Goal: Information Seeking & Learning: Learn about a topic

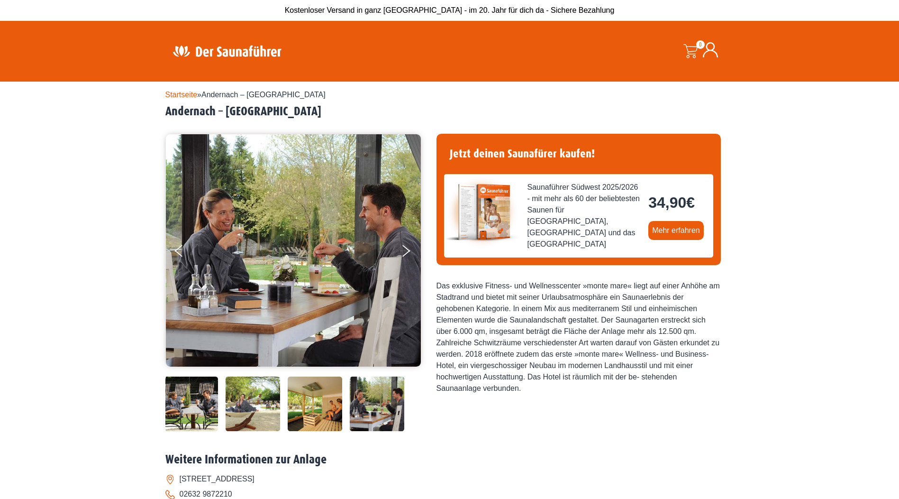
click at [309, 402] on img at bounding box center [315, 403] width 55 height 55
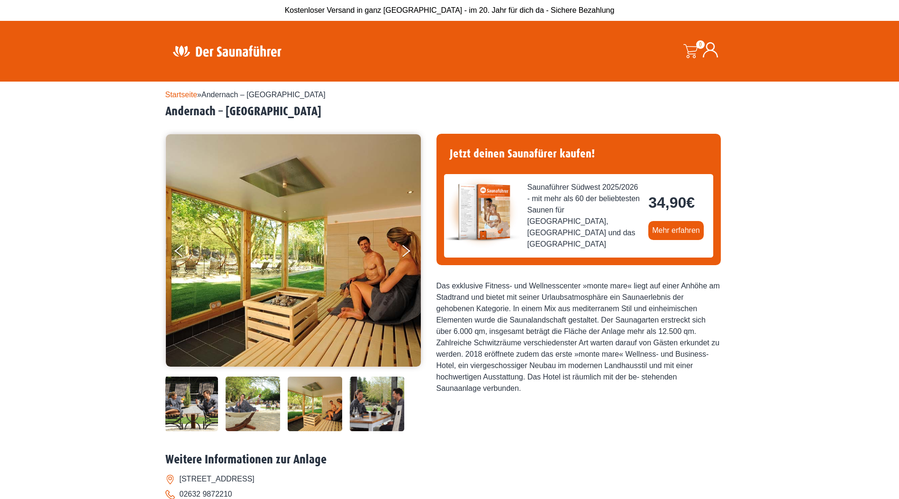
click at [332, 403] on img at bounding box center [315, 403] width 55 height 55
click at [387, 409] on img at bounding box center [377, 403] width 55 height 55
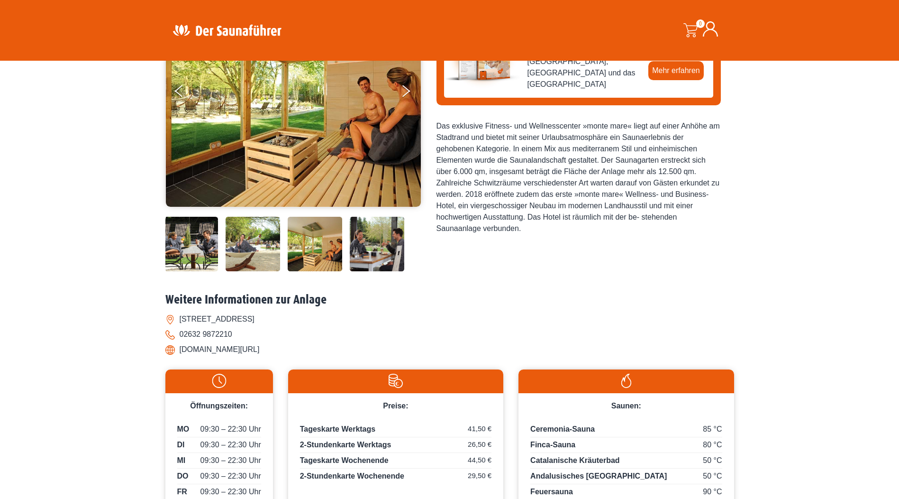
scroll to position [47, 0]
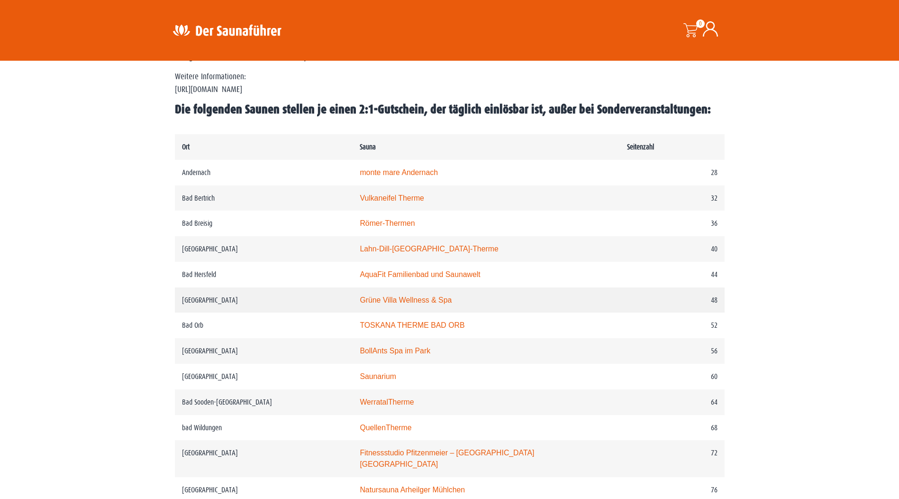
click at [375, 304] on link "Grüne Villa Wellness & Spa" at bounding box center [406, 300] width 92 height 8
click at [414, 252] on link "Lahn-Dill-Bergland-Therme" at bounding box center [429, 249] width 138 height 8
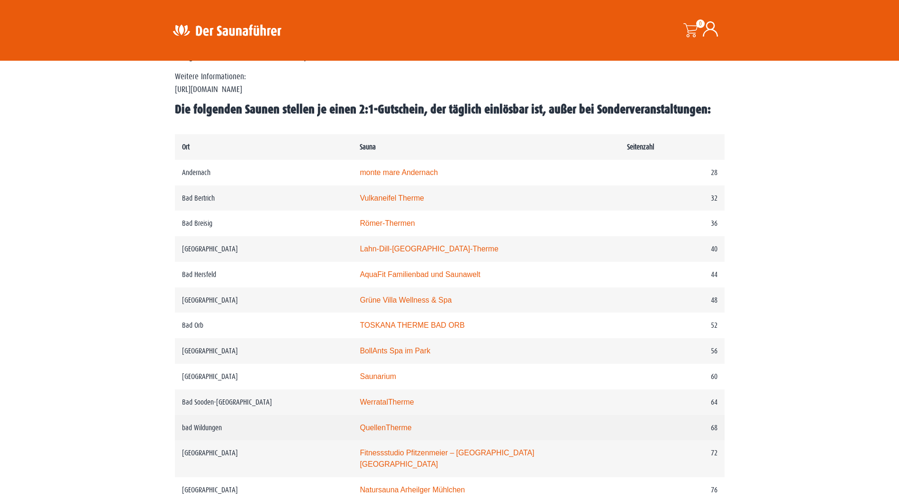
click at [400, 431] on link "QuellenTherme" at bounding box center [386, 427] width 52 height 8
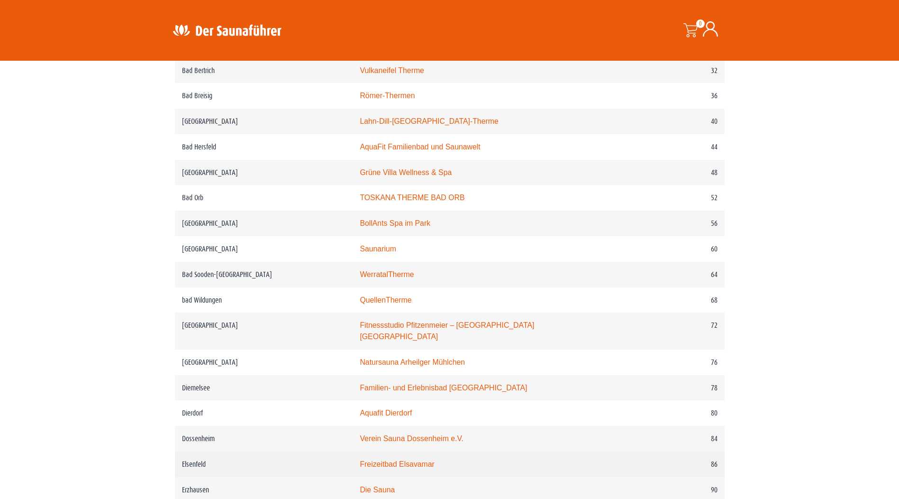
scroll to position [711, 0]
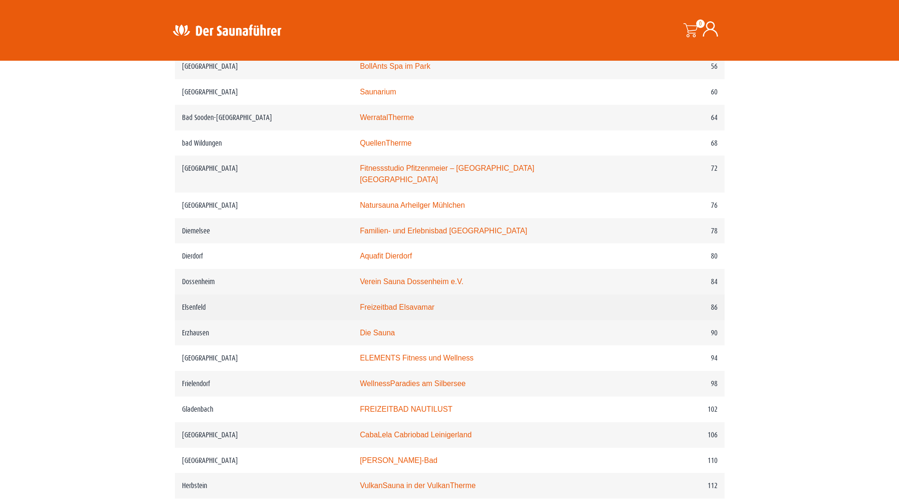
click at [413, 303] on link "Freizeitbad Elsavamar" at bounding box center [397, 307] width 74 height 8
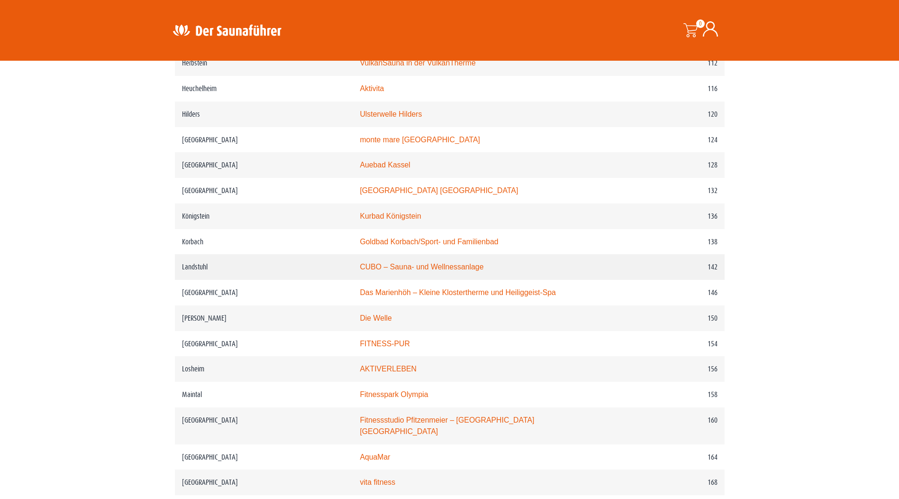
scroll to position [1137, 0]
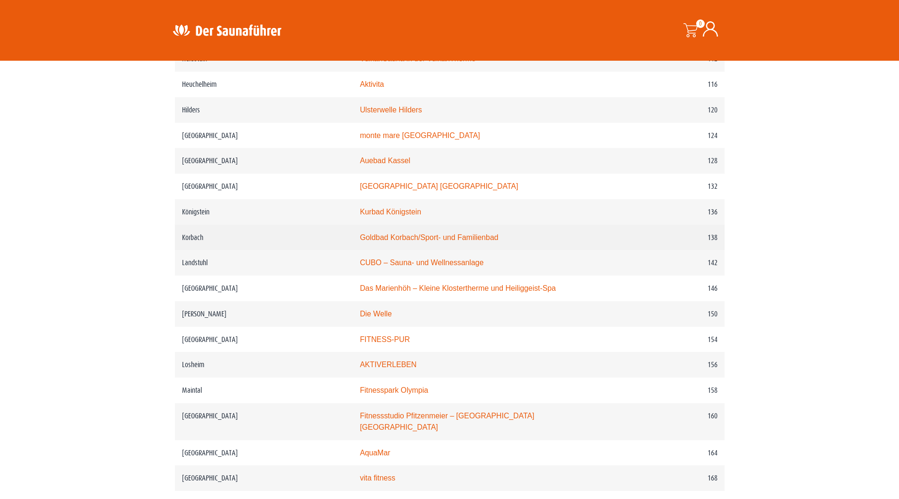
click at [425, 237] on link "Goldbad Korbach/Sport- und Familienbad" at bounding box center [429, 237] width 138 height 8
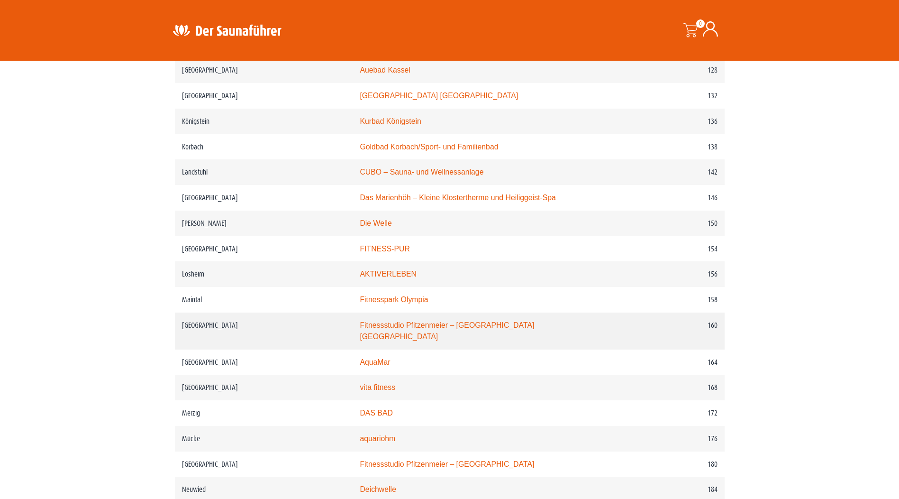
scroll to position [1232, 0]
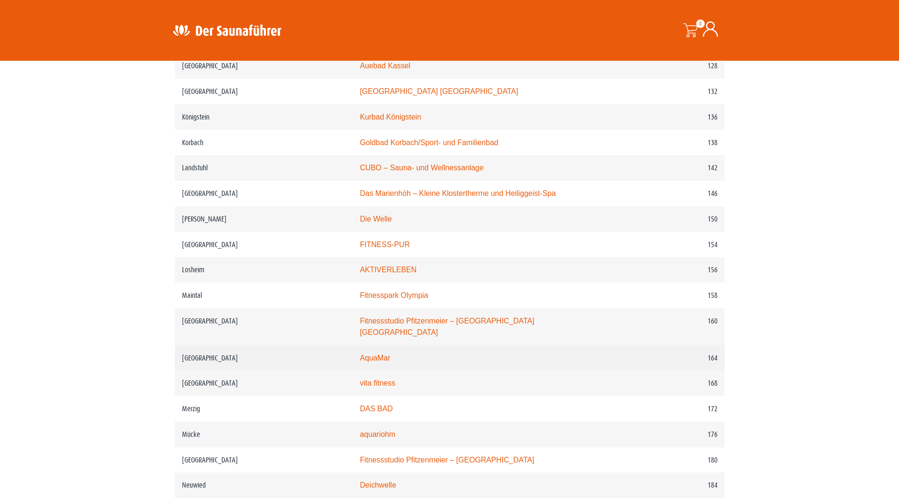
click at [387, 354] on link "AquaMar" at bounding box center [375, 358] width 30 height 8
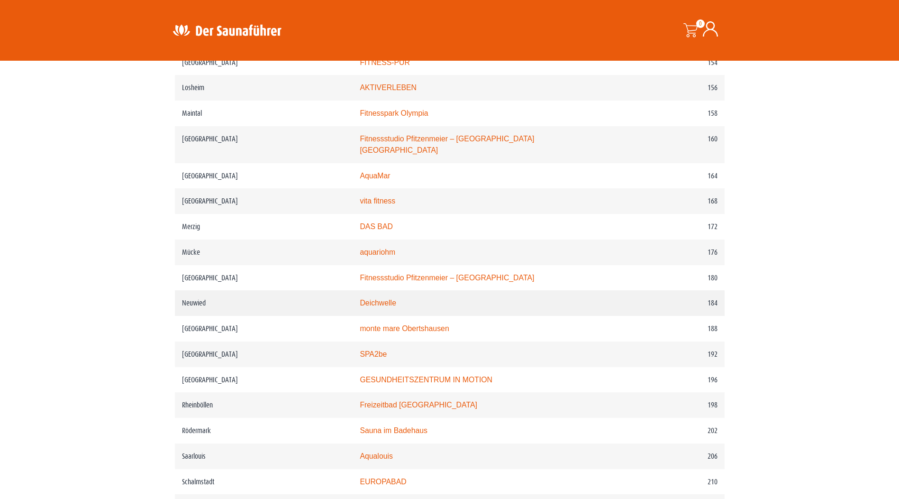
scroll to position [1422, 0]
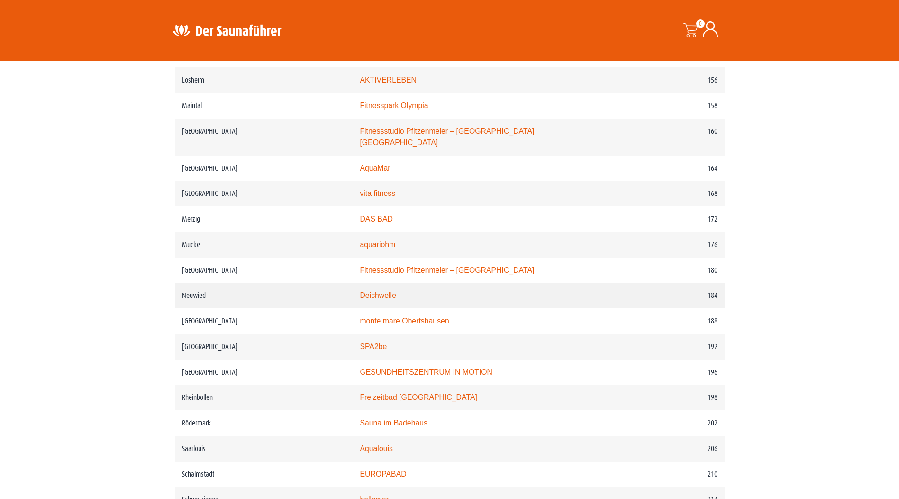
click at [390, 291] on link "Deichwelle" at bounding box center [378, 295] width 36 height 8
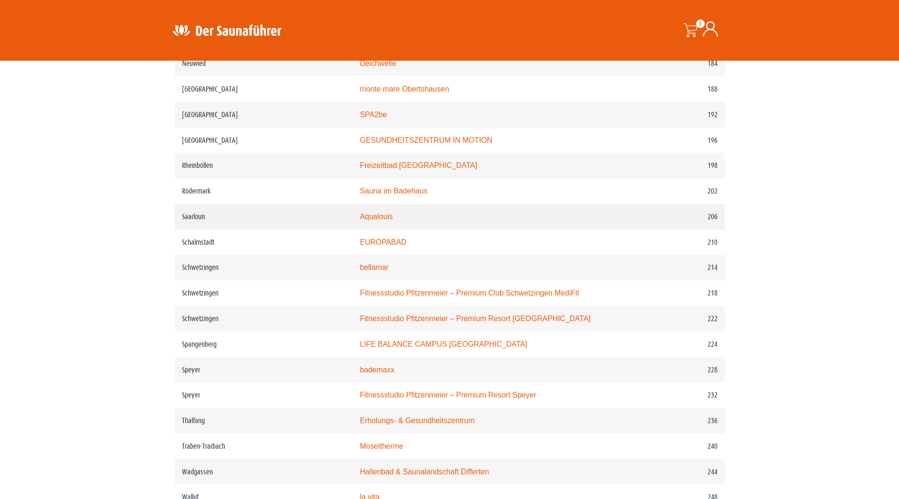
scroll to position [1659, 0]
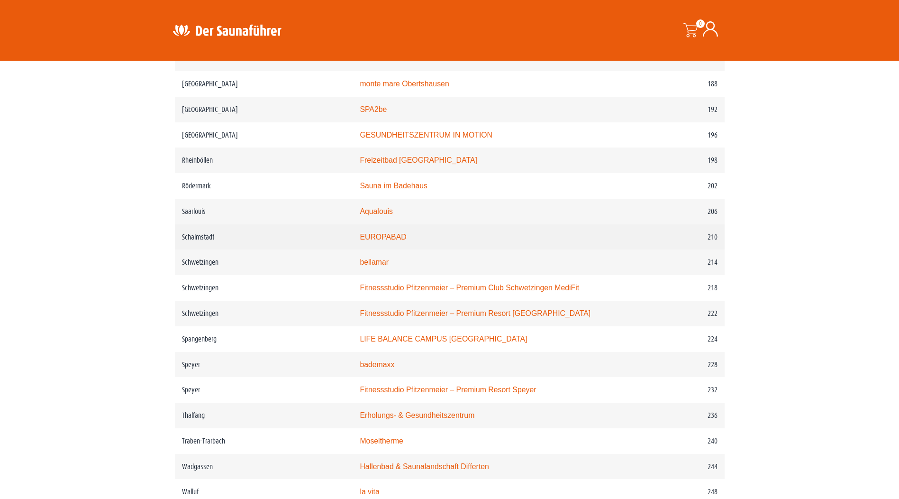
click at [388, 239] on link "EUROPABAD" at bounding box center [383, 237] width 46 height 8
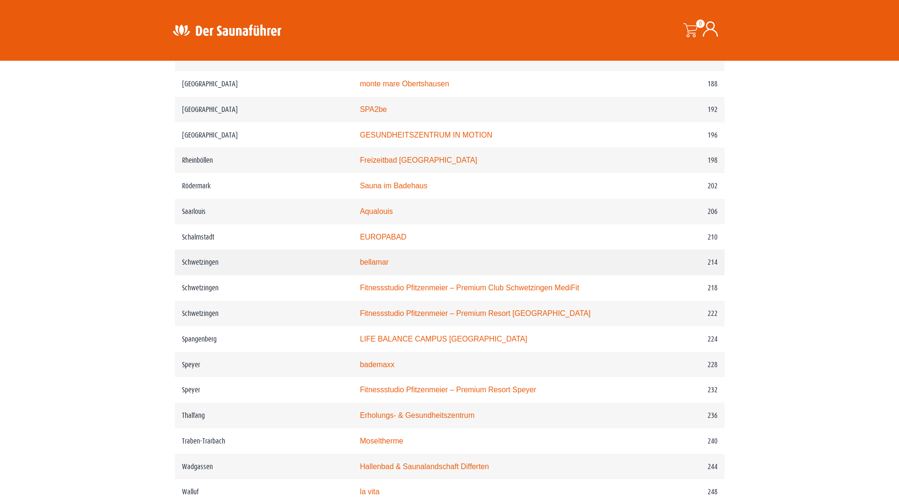
click at [382, 266] on link "bellamar" at bounding box center [374, 262] width 29 height 8
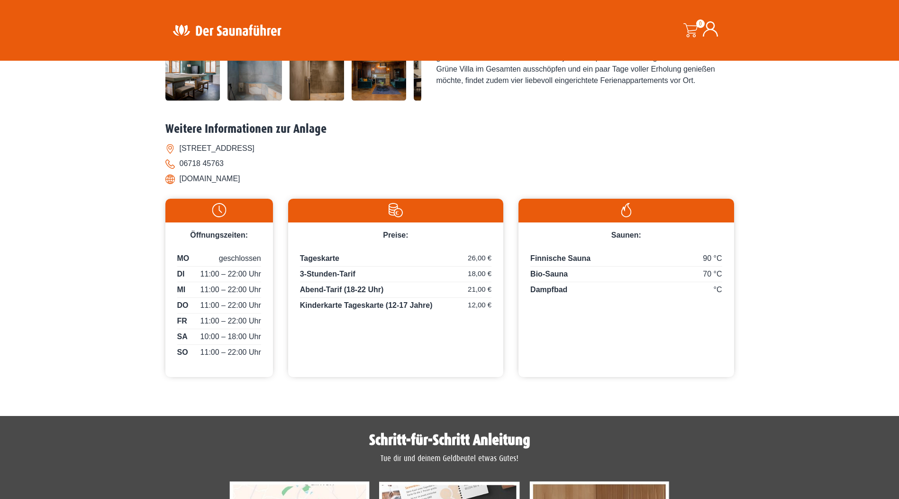
scroll to position [332, 0]
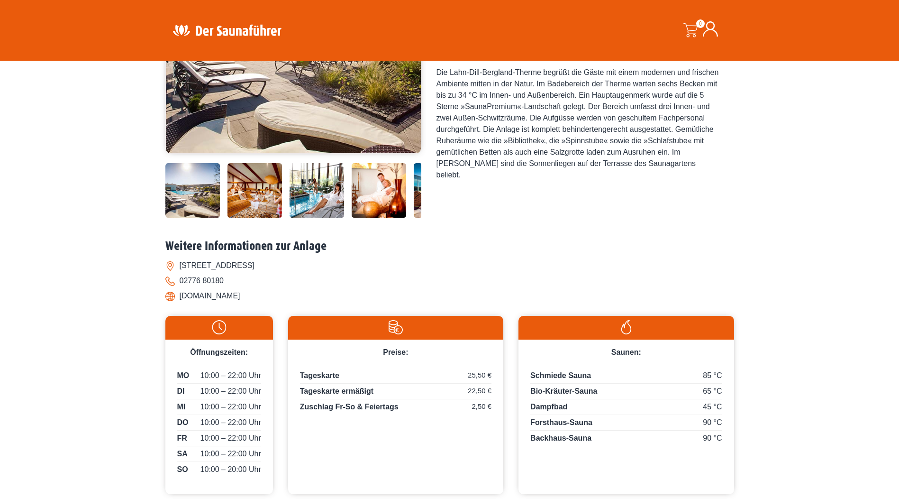
scroll to position [95, 0]
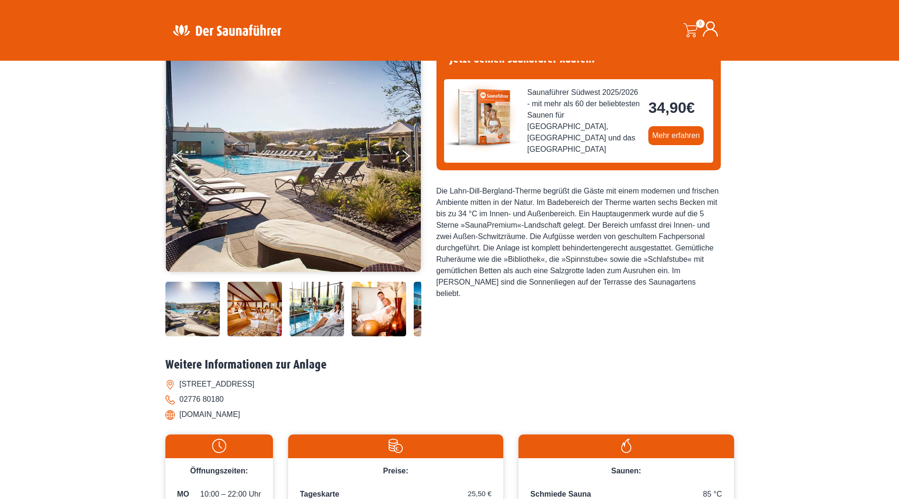
click at [391, 300] on img at bounding box center [379, 309] width 55 height 55
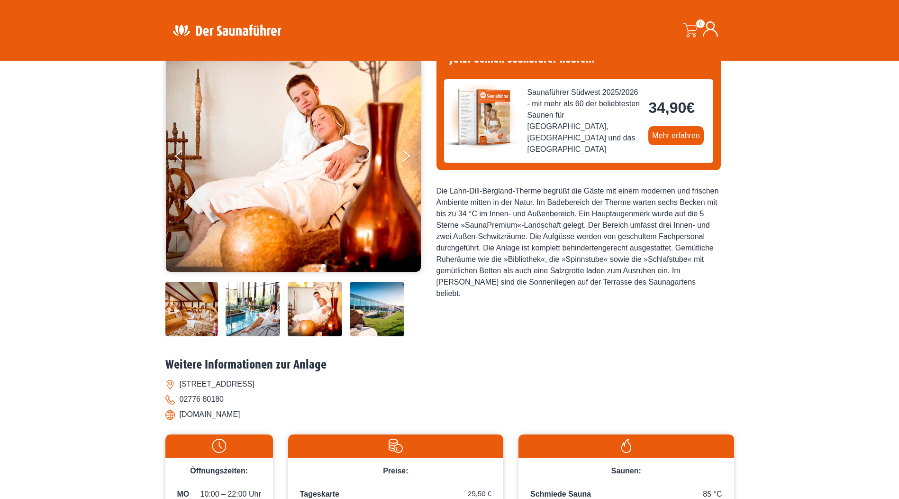
click at [384, 307] on img at bounding box center [377, 309] width 55 height 55
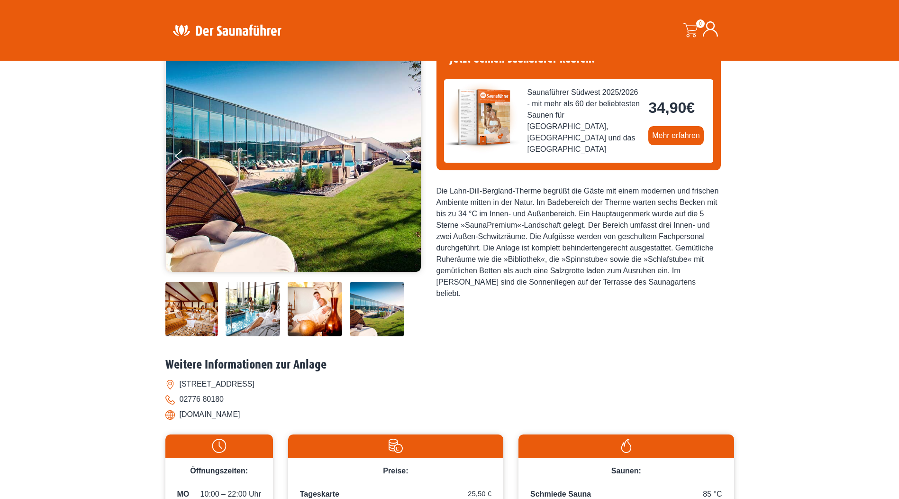
click at [384, 307] on img at bounding box center [377, 309] width 55 height 55
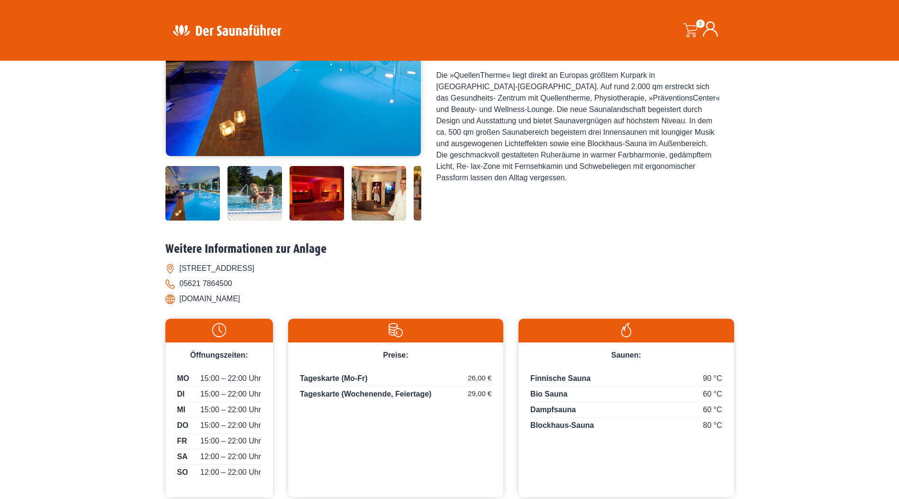
scroll to position [47, 0]
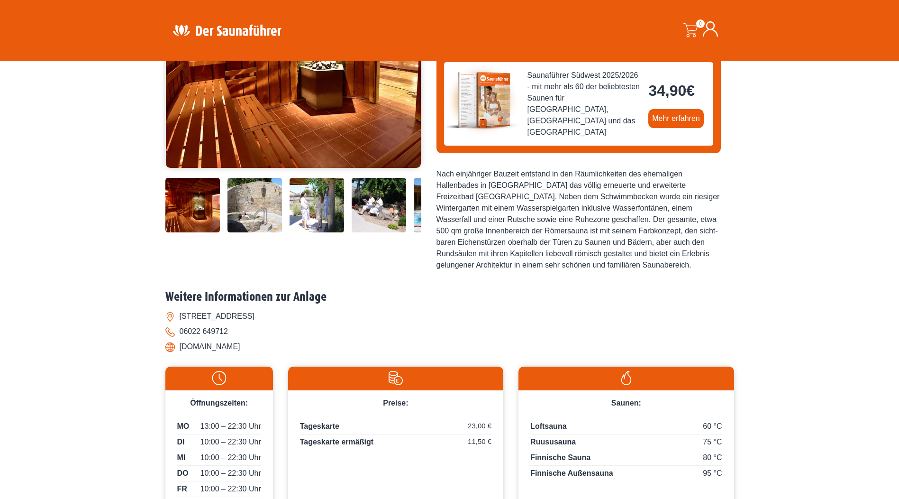
scroll to position [190, 0]
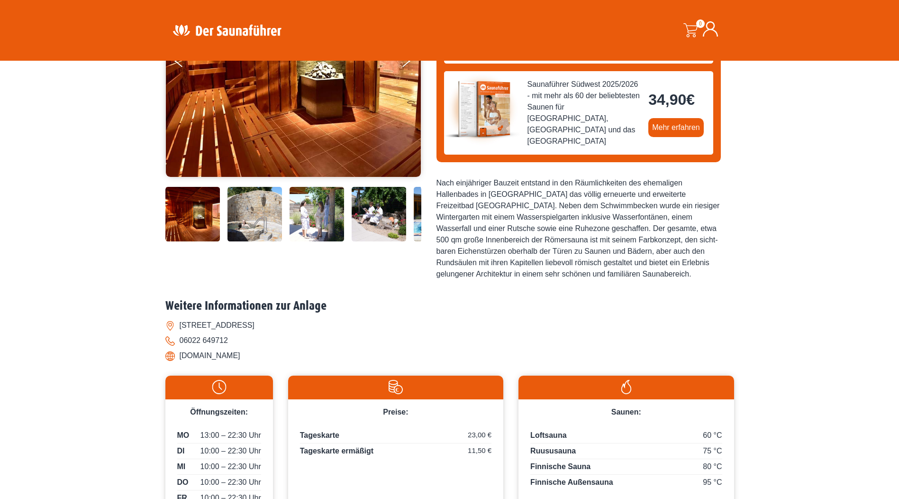
click at [272, 215] on img at bounding box center [254, 214] width 55 height 55
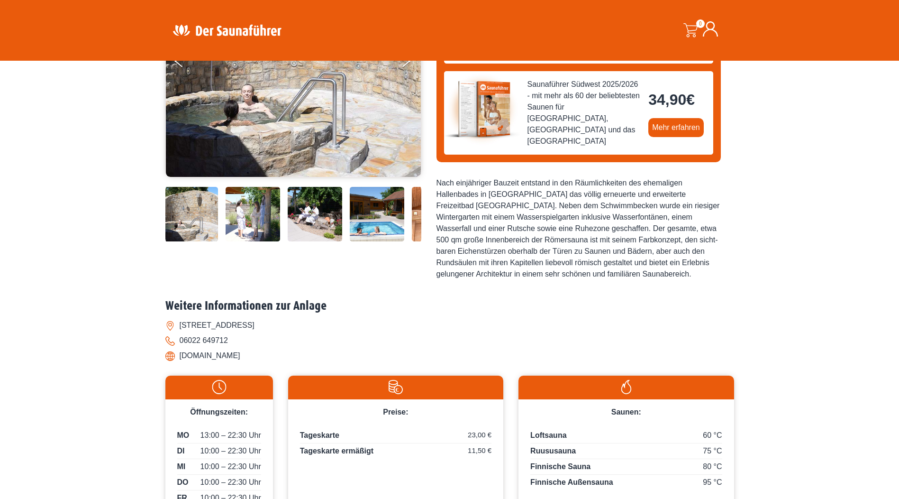
click at [316, 217] on img at bounding box center [315, 214] width 55 height 55
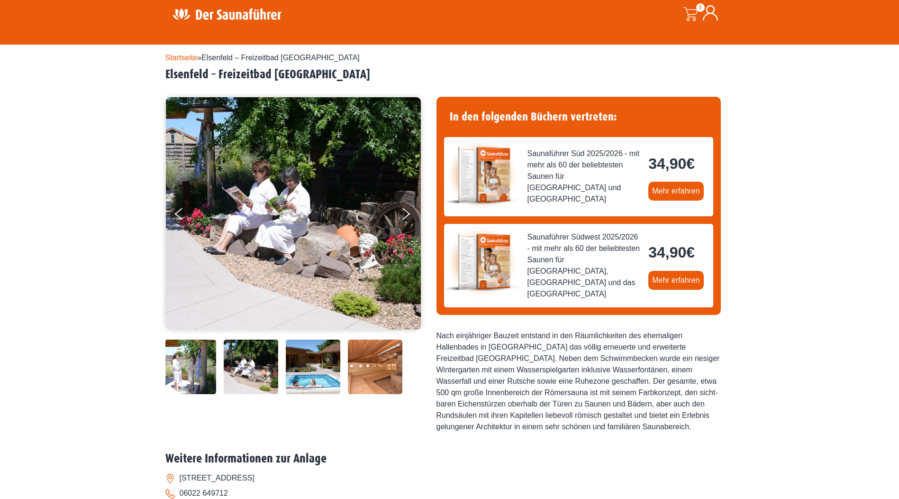
scroll to position [0, 0]
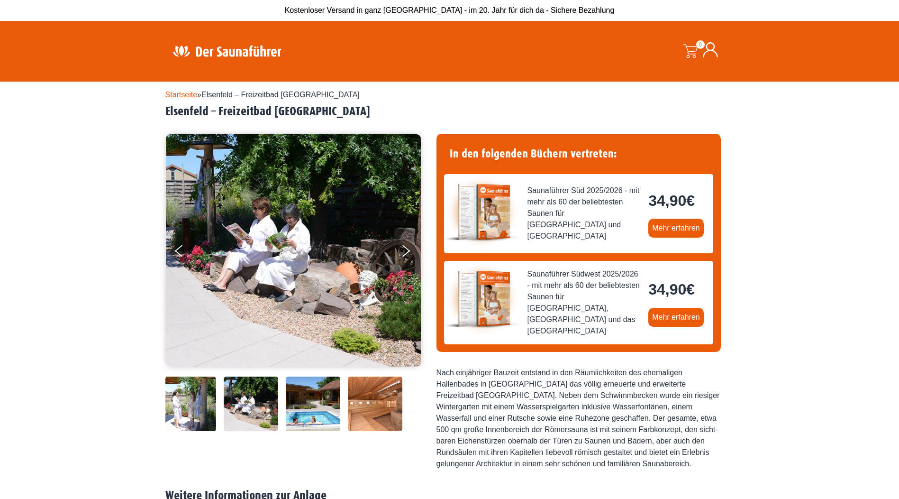
click at [328, 371] on div at bounding box center [293, 284] width 256 height 300
click at [333, 380] on img at bounding box center [313, 403] width 55 height 55
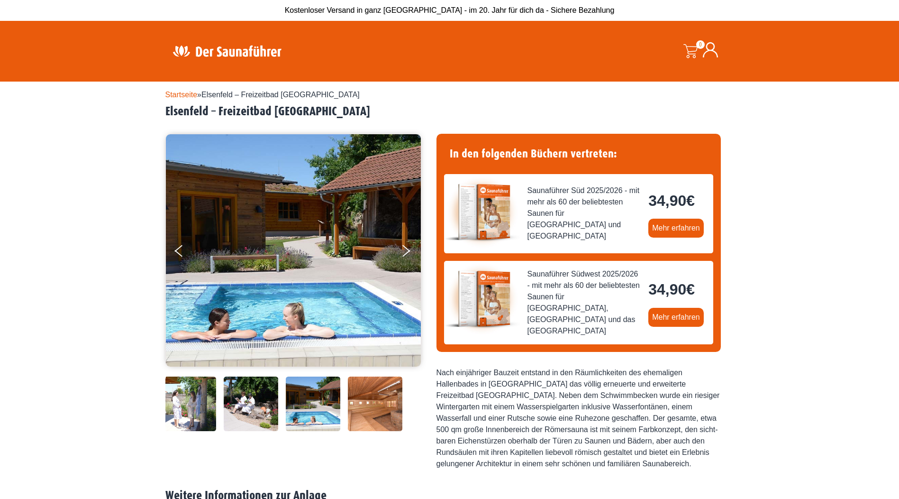
click at [353, 379] on img at bounding box center [375, 403] width 55 height 55
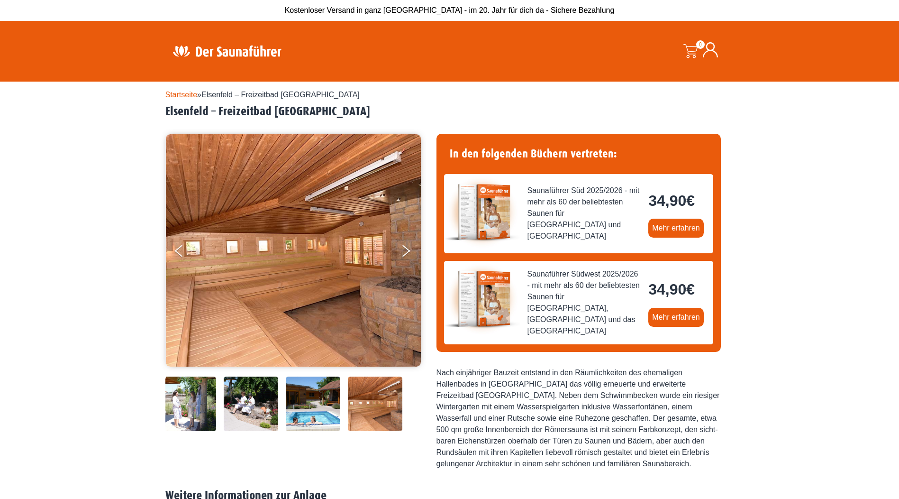
click at [385, 380] on img at bounding box center [375, 403] width 55 height 55
click at [372, 415] on img at bounding box center [375, 403] width 55 height 55
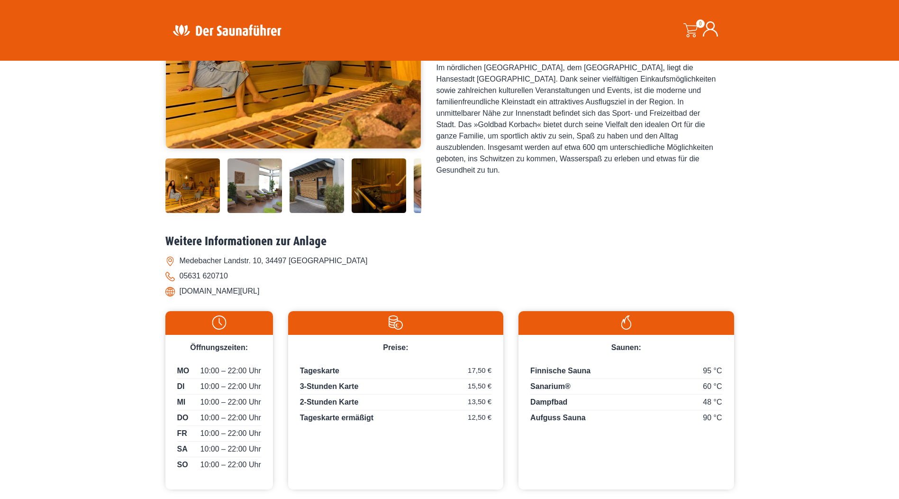
scroll to position [95, 0]
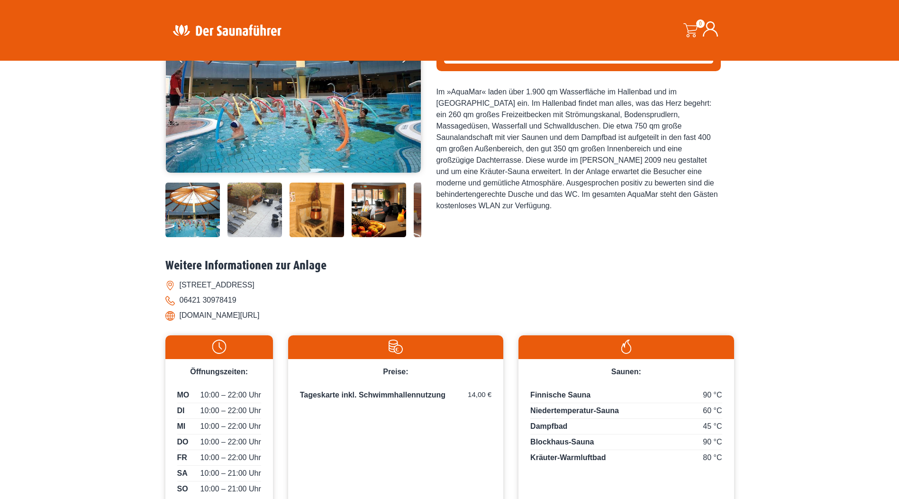
scroll to position [190, 0]
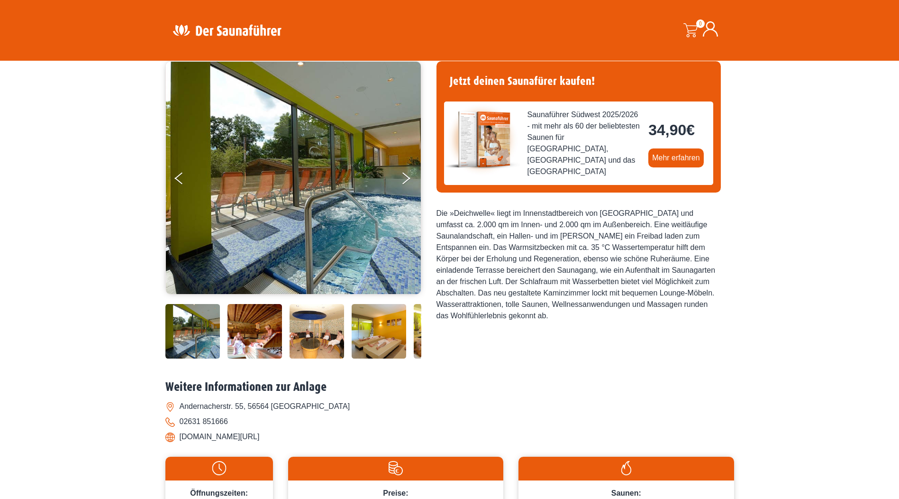
scroll to position [47, 0]
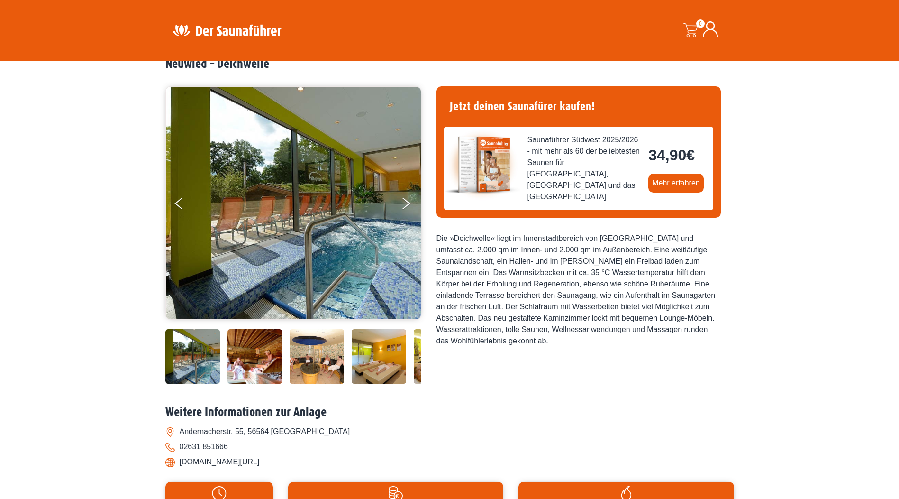
click at [337, 367] on img at bounding box center [317, 356] width 55 height 55
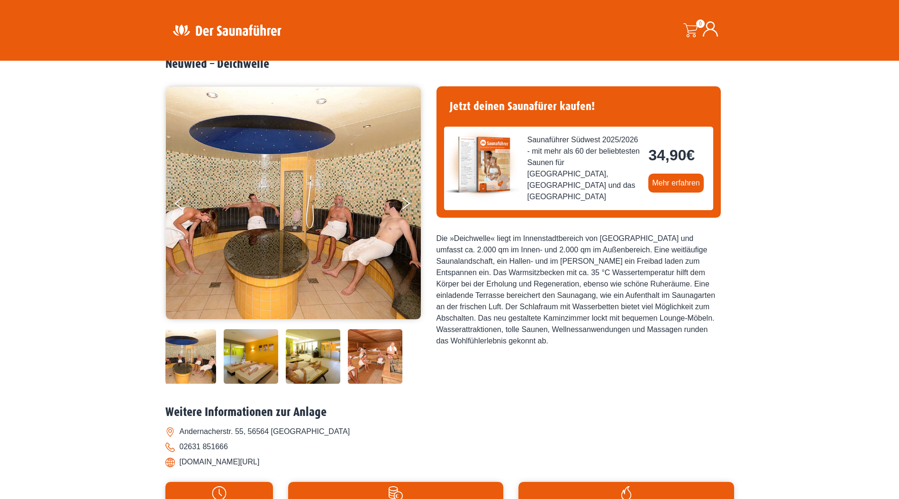
click at [353, 368] on img at bounding box center [375, 356] width 55 height 55
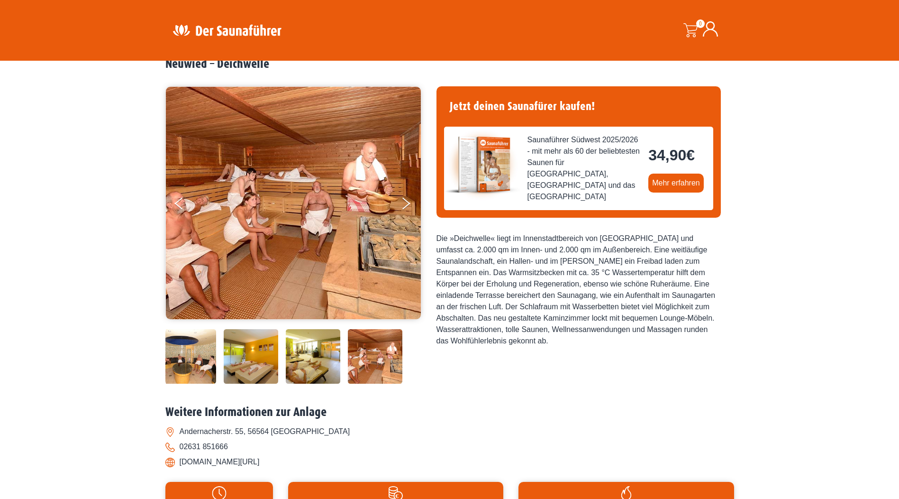
click at [326, 371] on img at bounding box center [313, 356] width 55 height 55
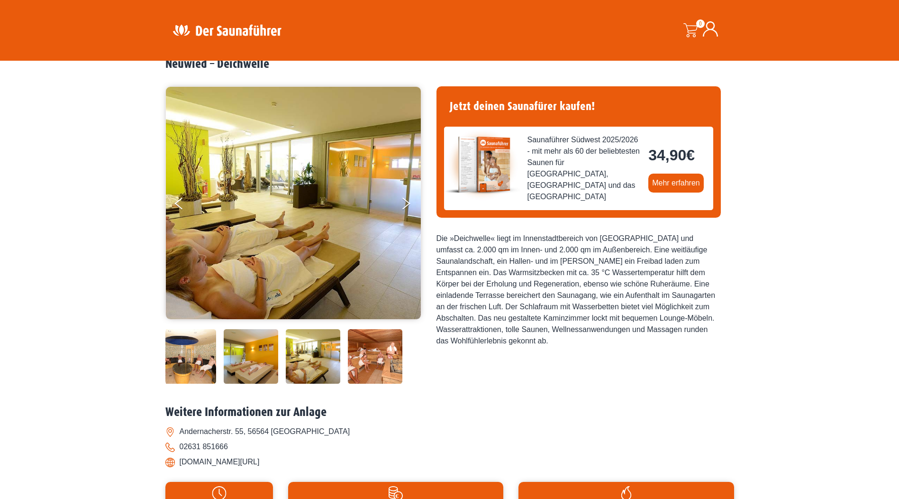
click at [291, 377] on img at bounding box center [313, 356] width 55 height 55
click at [264, 377] on img at bounding box center [251, 356] width 55 height 55
click at [207, 369] on img at bounding box center [189, 356] width 55 height 55
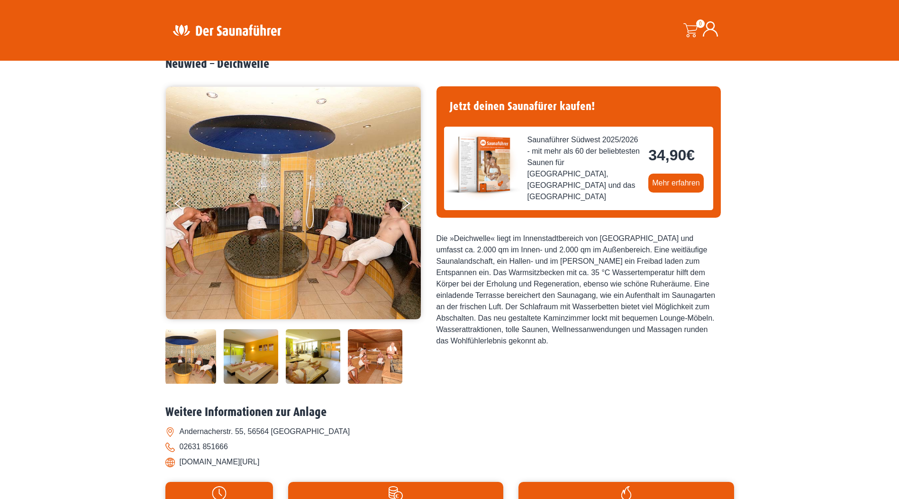
click at [375, 361] on img at bounding box center [375, 356] width 55 height 55
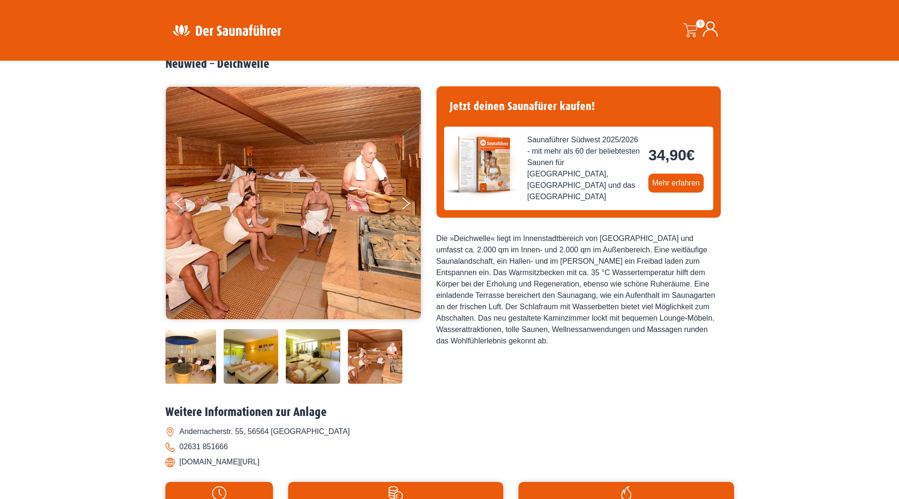
click at [397, 358] on img at bounding box center [375, 356] width 55 height 55
click at [332, 368] on img at bounding box center [313, 356] width 55 height 55
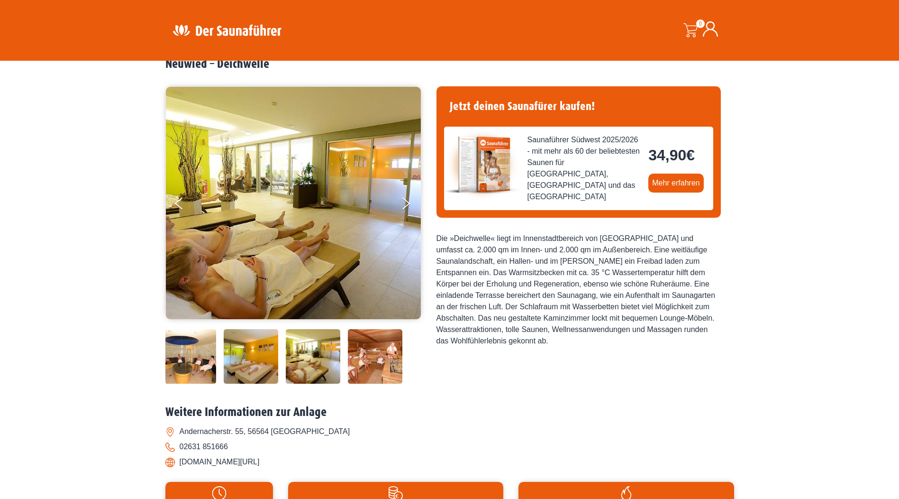
click at [244, 377] on img at bounding box center [251, 356] width 55 height 55
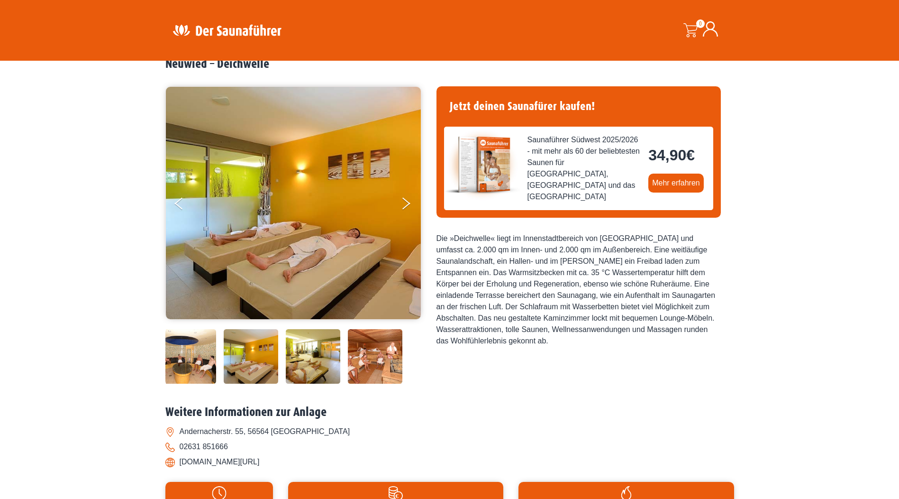
click at [199, 379] on img at bounding box center [189, 356] width 55 height 55
click at [181, 377] on img at bounding box center [189, 356] width 55 height 55
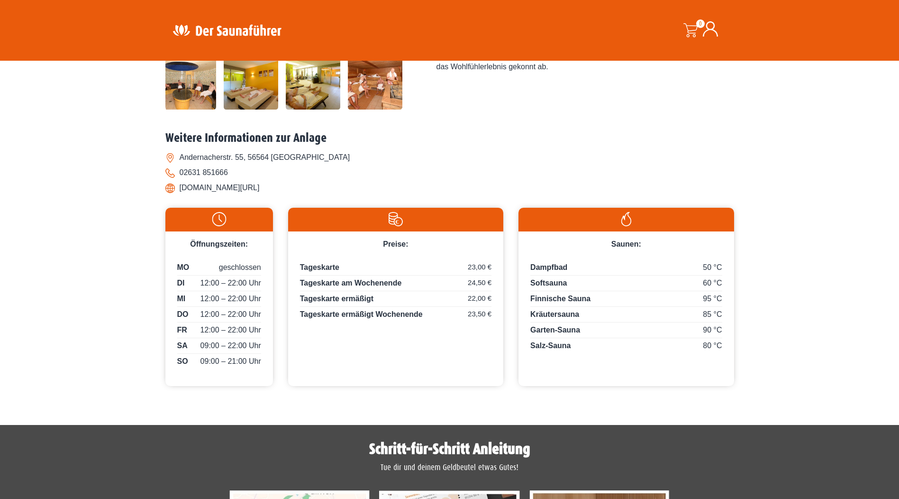
scroll to position [332, 0]
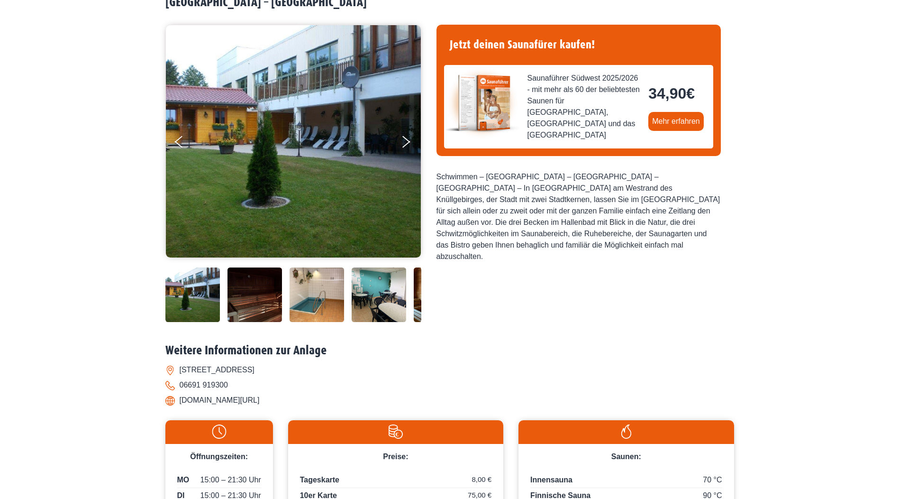
scroll to position [237, 0]
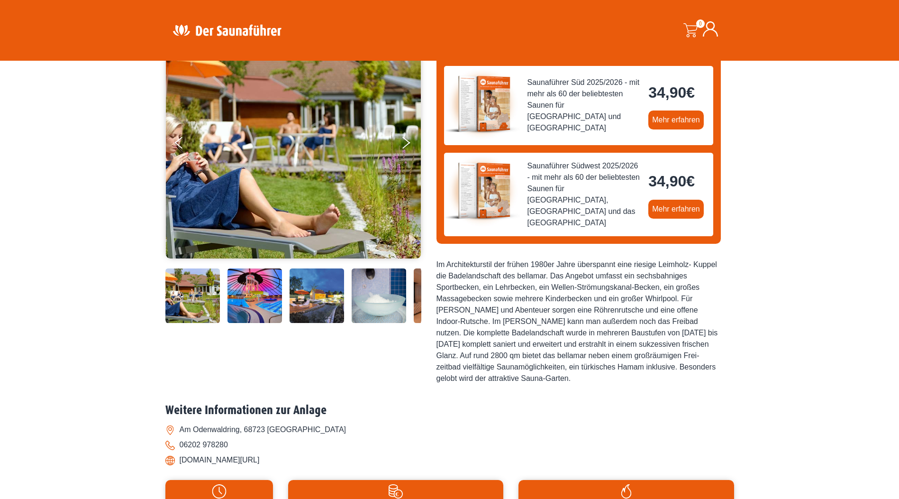
scroll to position [95, 0]
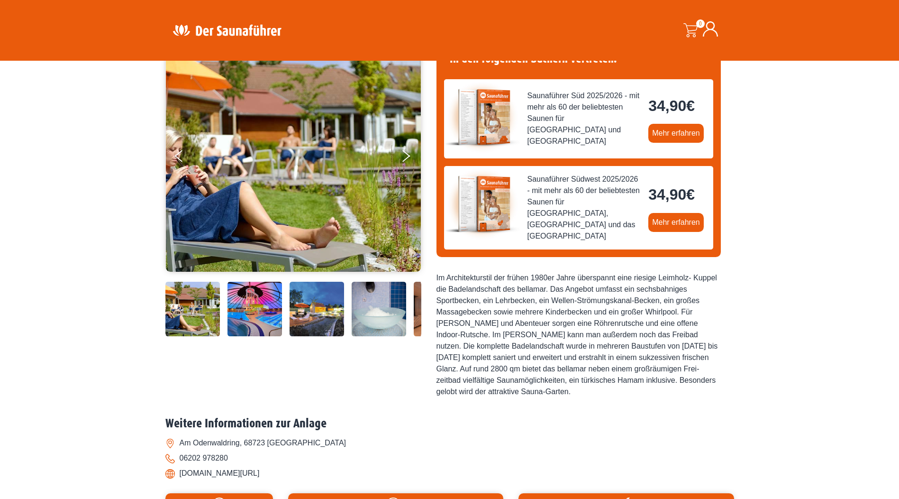
click at [335, 323] on img at bounding box center [317, 309] width 55 height 55
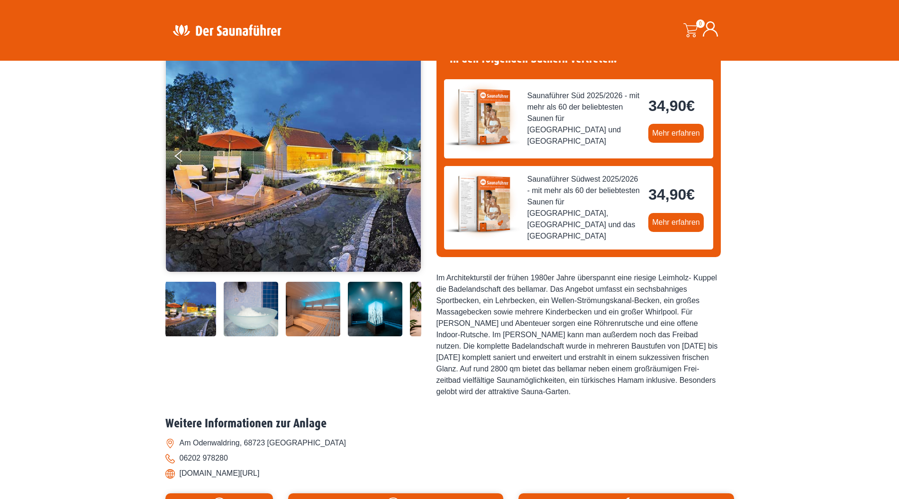
click at [382, 314] on img at bounding box center [375, 309] width 55 height 55
click at [315, 323] on img at bounding box center [313, 309] width 55 height 55
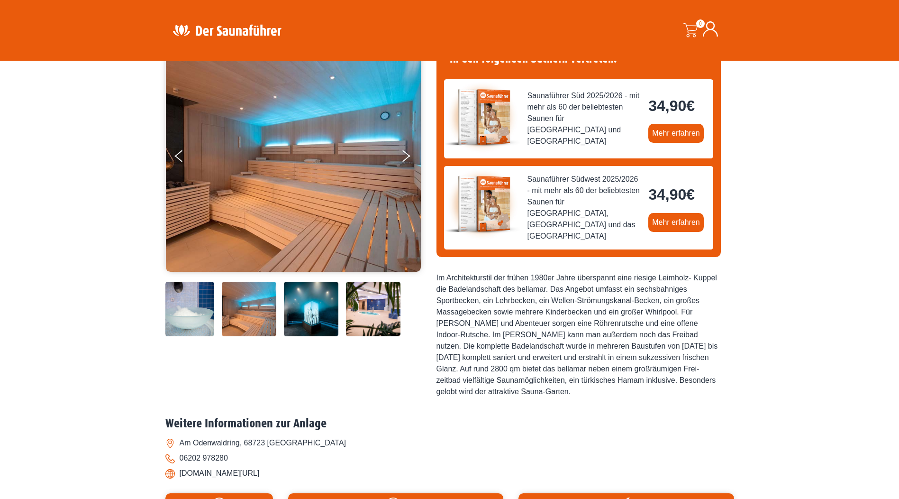
click at [320, 323] on img at bounding box center [311, 309] width 55 height 55
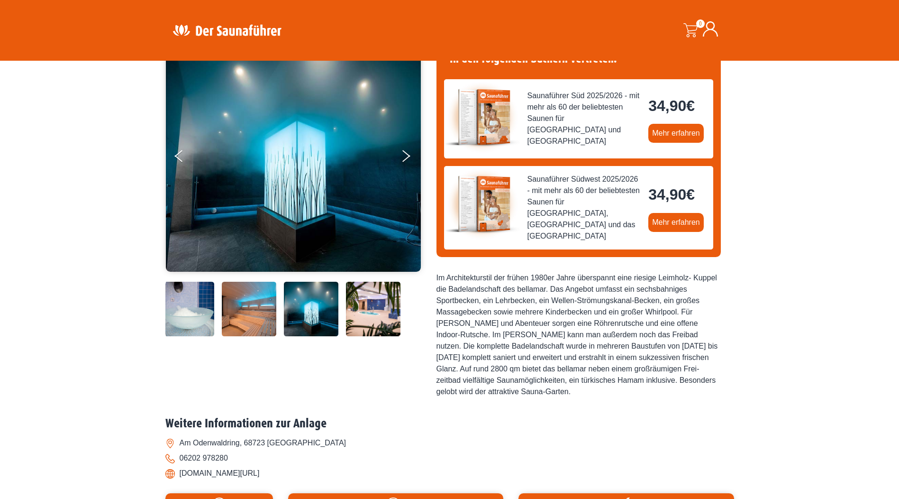
click at [320, 323] on img at bounding box center [311, 309] width 55 height 55
click at [341, 317] on div at bounding box center [197, 309] width 448 height 55
click at [371, 314] on img at bounding box center [373, 309] width 55 height 55
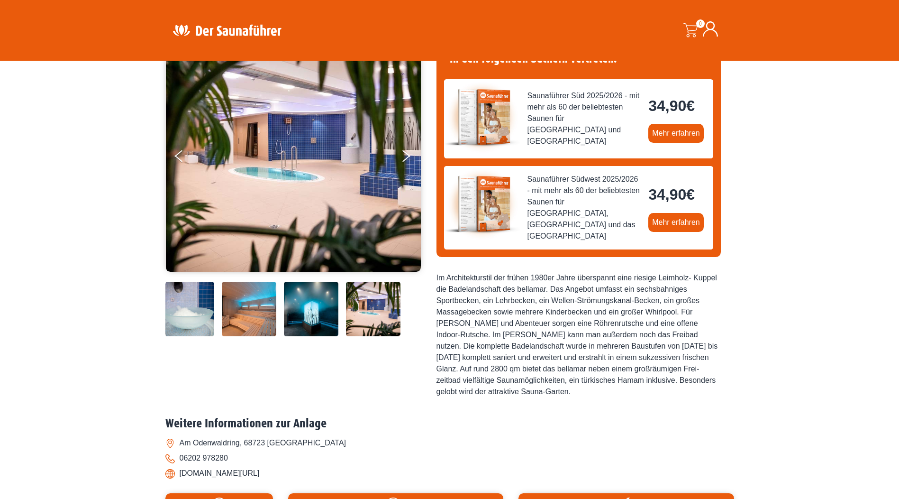
click at [364, 315] on img at bounding box center [373, 309] width 55 height 55
click at [330, 322] on img at bounding box center [311, 309] width 55 height 55
click at [253, 331] on img at bounding box center [249, 309] width 55 height 55
click at [218, 329] on div at bounding box center [197, 309] width 448 height 55
click at [185, 330] on img at bounding box center [187, 309] width 55 height 55
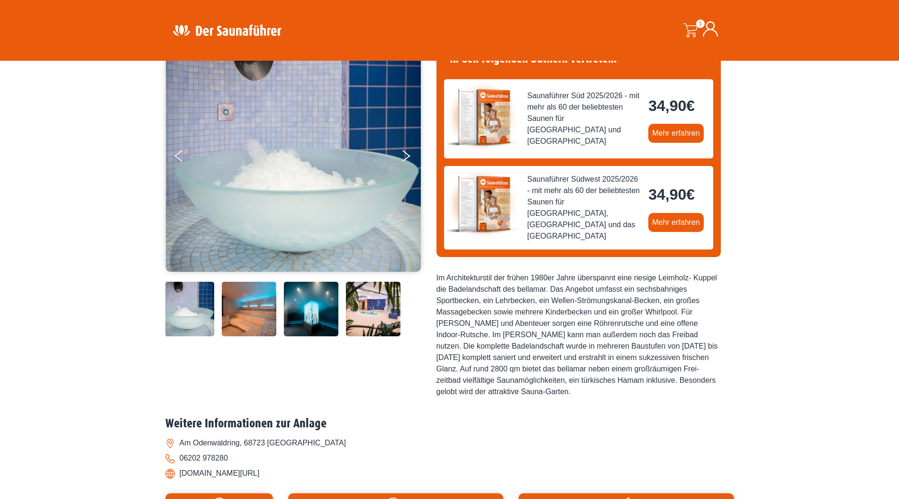
click at [185, 325] on img at bounding box center [187, 309] width 55 height 55
drag, startPoint x: 190, startPoint y: 321, endPoint x: 195, endPoint y: 321, distance: 5.2
click at [191, 321] on img at bounding box center [187, 309] width 55 height 55
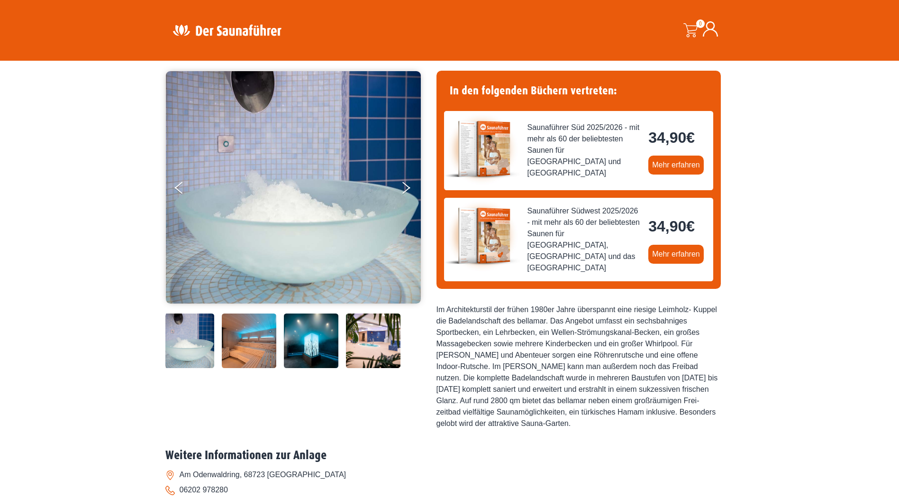
scroll to position [190, 0]
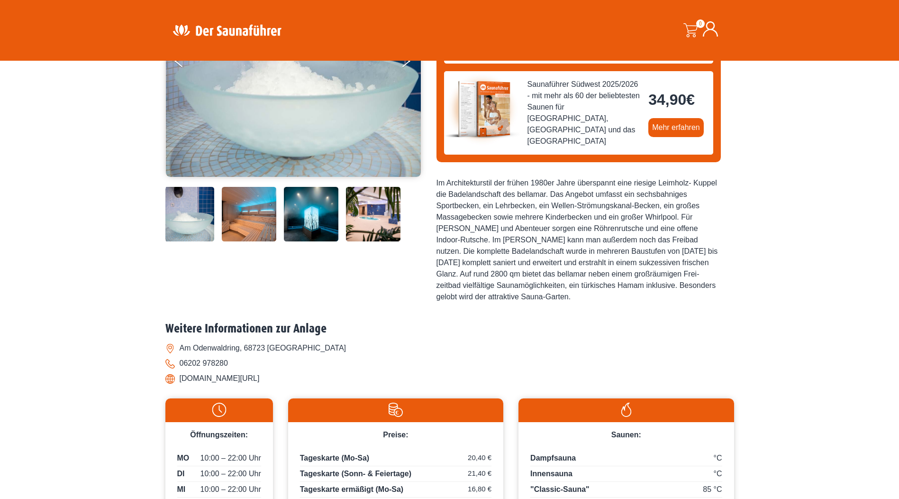
click at [228, 373] on li "bellamar-schwetzingen.de/" at bounding box center [449, 378] width 569 height 15
copy div "bellamar-schwetzingen.de/"
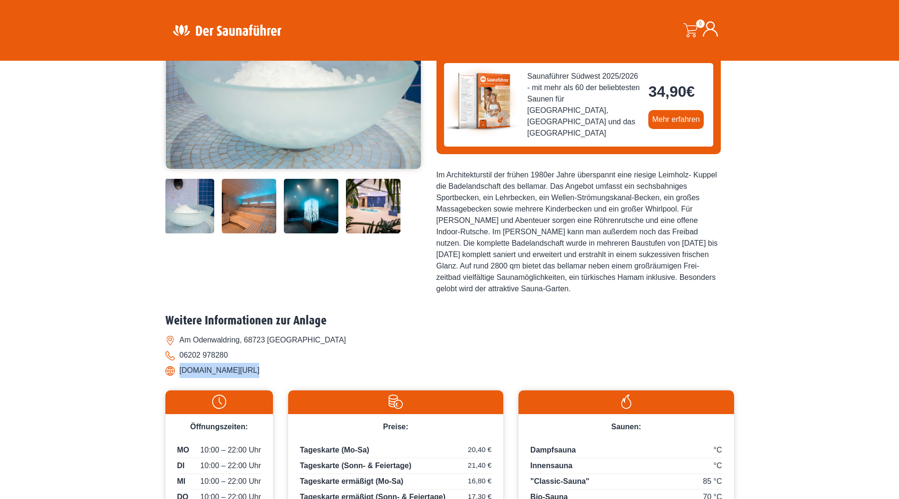
scroll to position [237, 0]
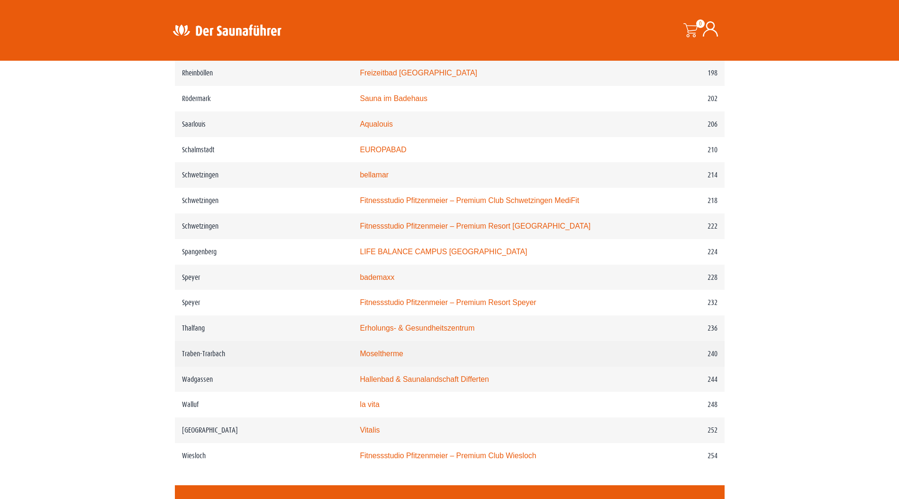
scroll to position [1754, 0]
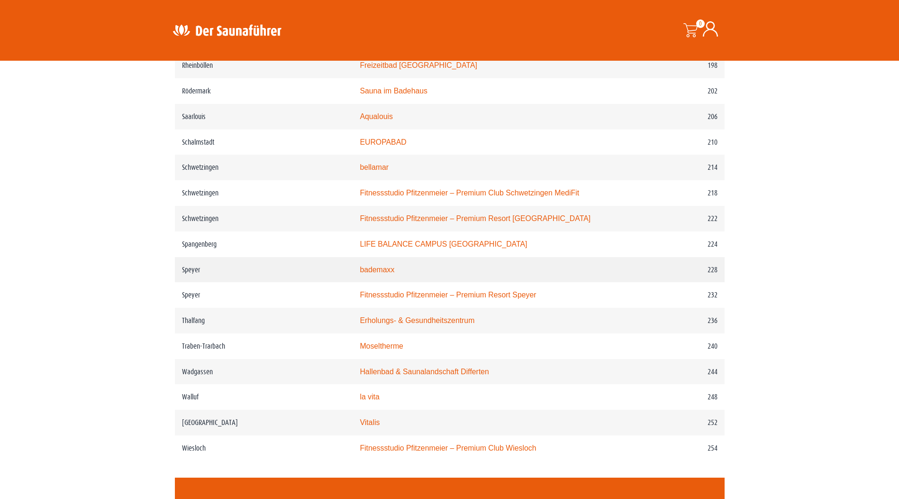
click at [377, 272] on link "bademaxx" at bounding box center [377, 269] width 35 height 8
click at [382, 371] on td "Hallenbad & Saunalandschaft Differten" at bounding box center [486, 372] width 267 height 26
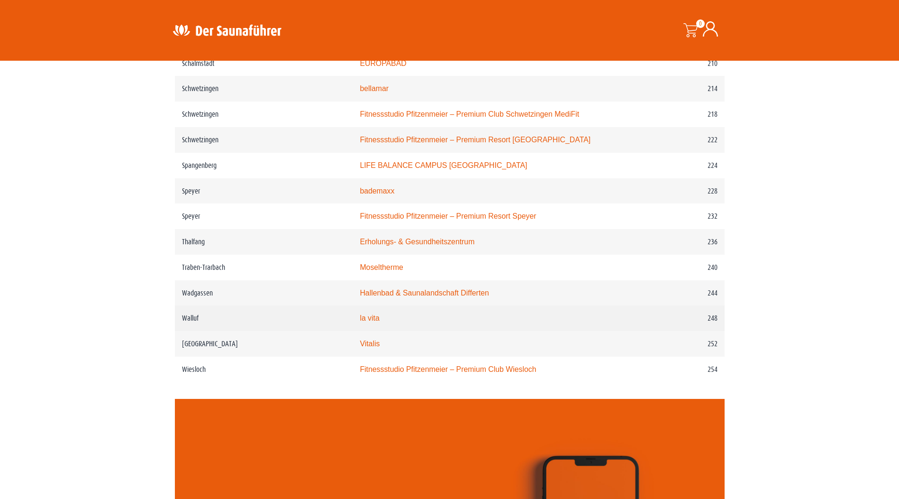
scroll to position [1848, 0]
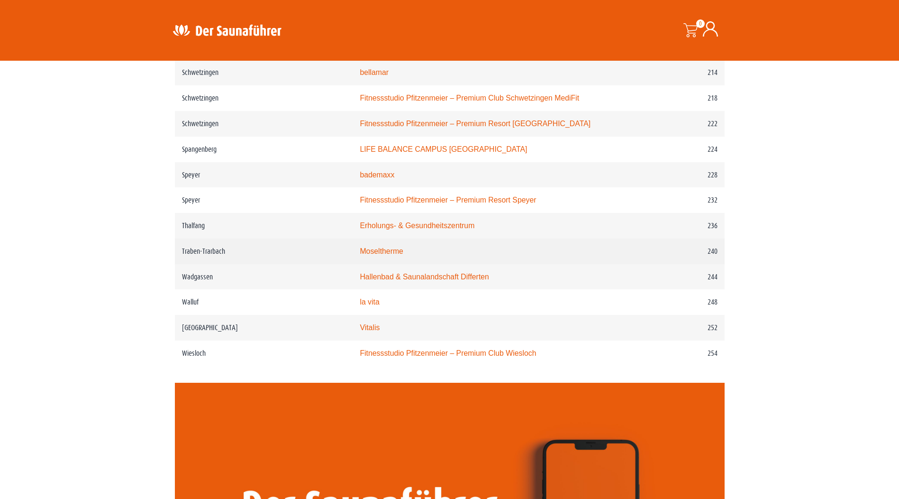
click at [391, 255] on link "Moseltherme" at bounding box center [381, 251] width 43 height 8
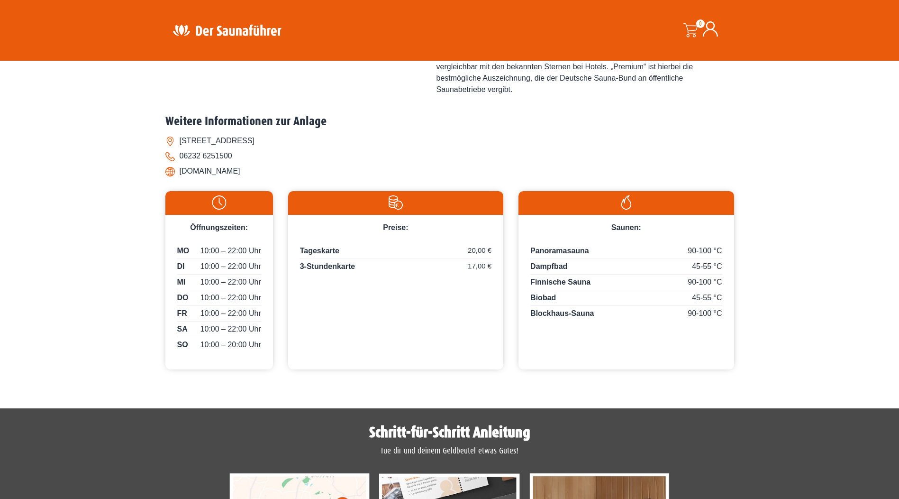
scroll to position [474, 0]
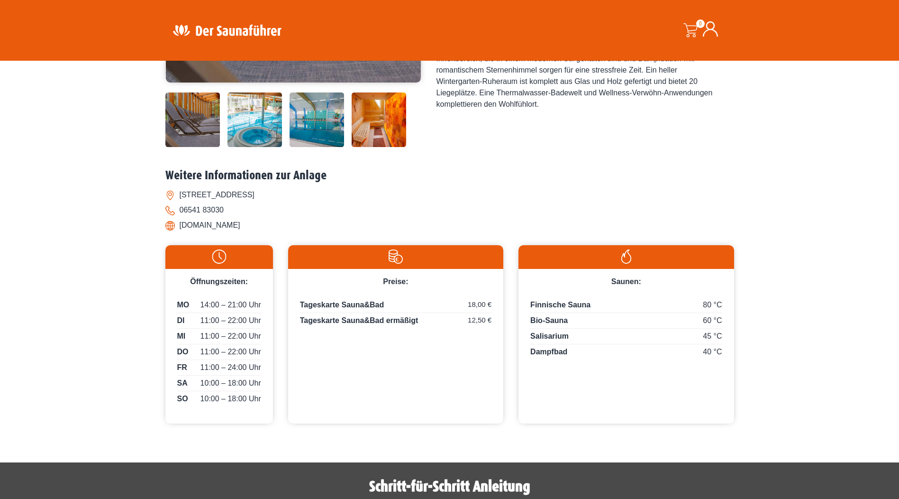
scroll to position [284, 0]
